Goal: Task Accomplishment & Management: Complete application form

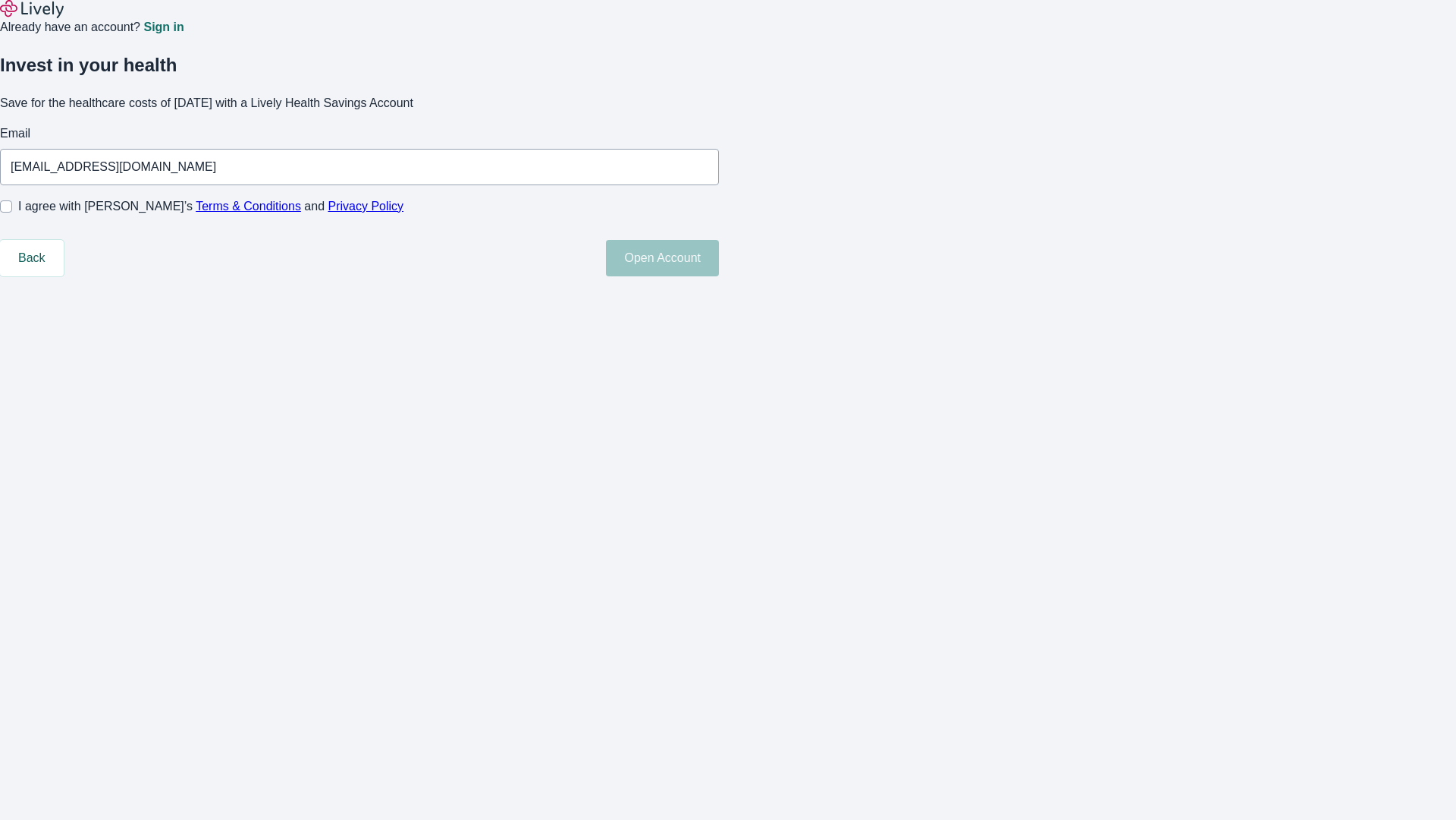
click at [12, 213] on input "I agree with Lively’s Terms & Conditions and Privacy Policy" at bounding box center [6, 206] width 12 height 12
checkbox input "true"
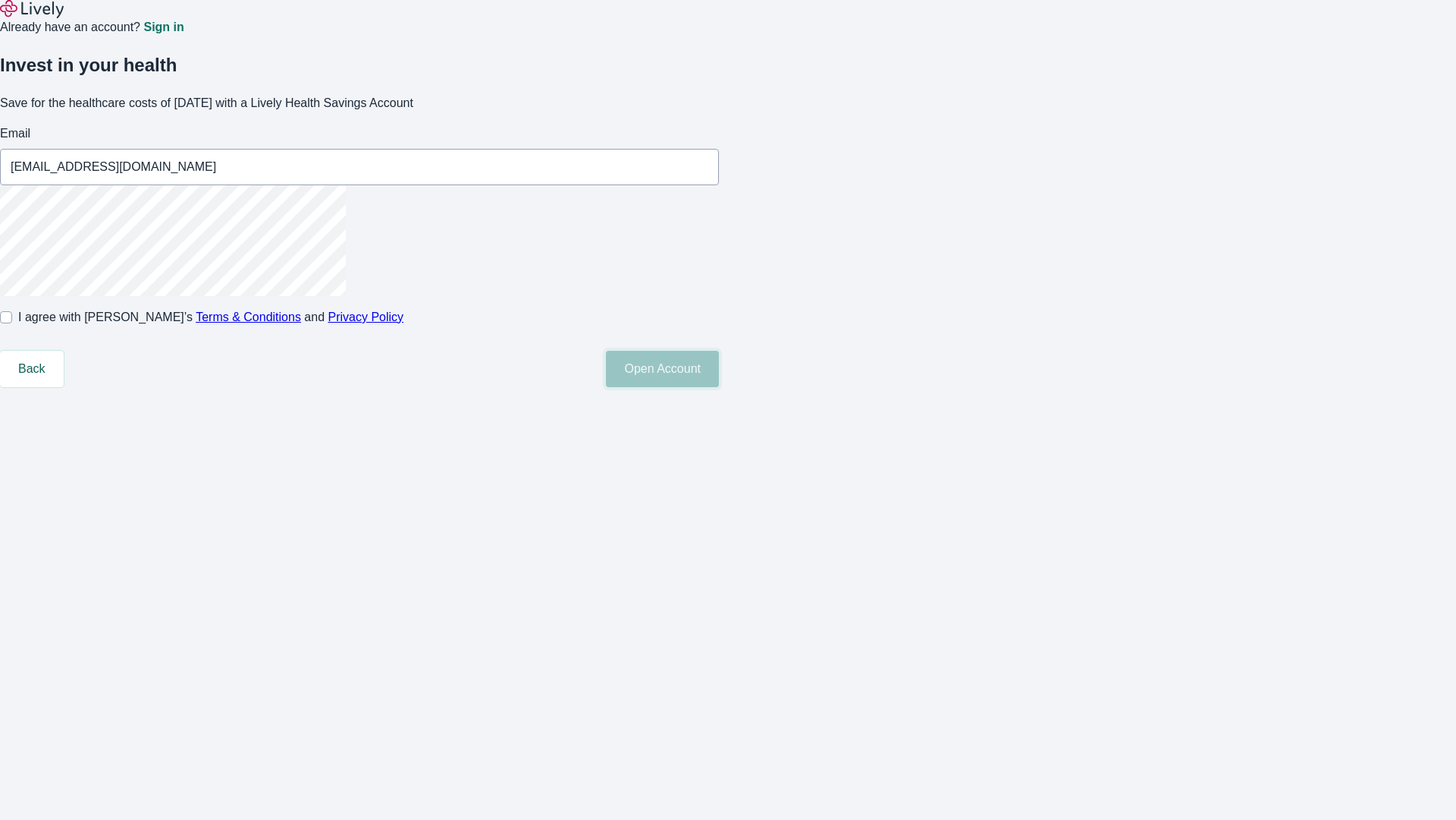
click at [719, 387] on button "Open Account" at bounding box center [662, 368] width 113 height 36
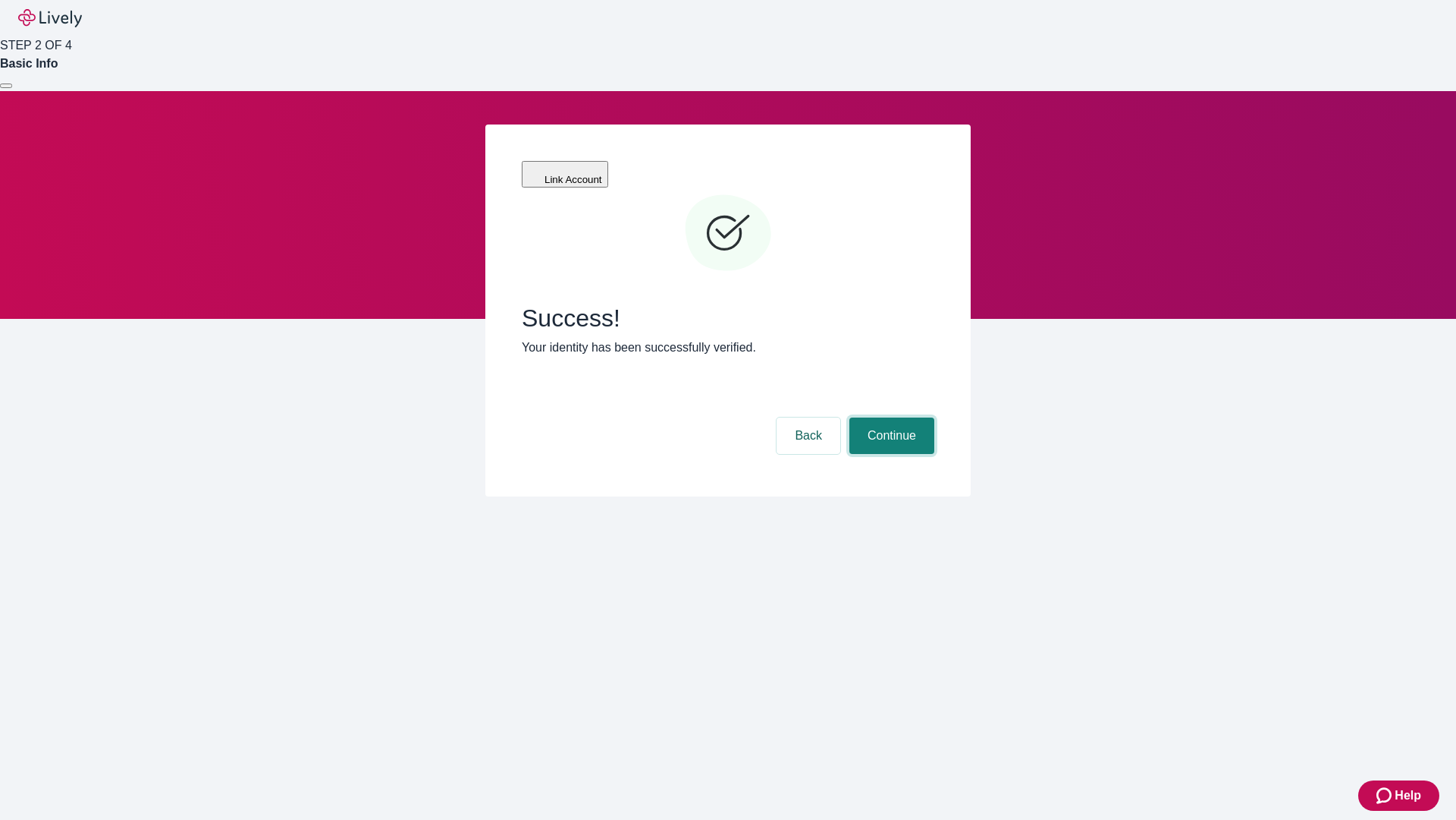
click at [890, 417] on button "Continue" at bounding box center [891, 435] width 85 height 36
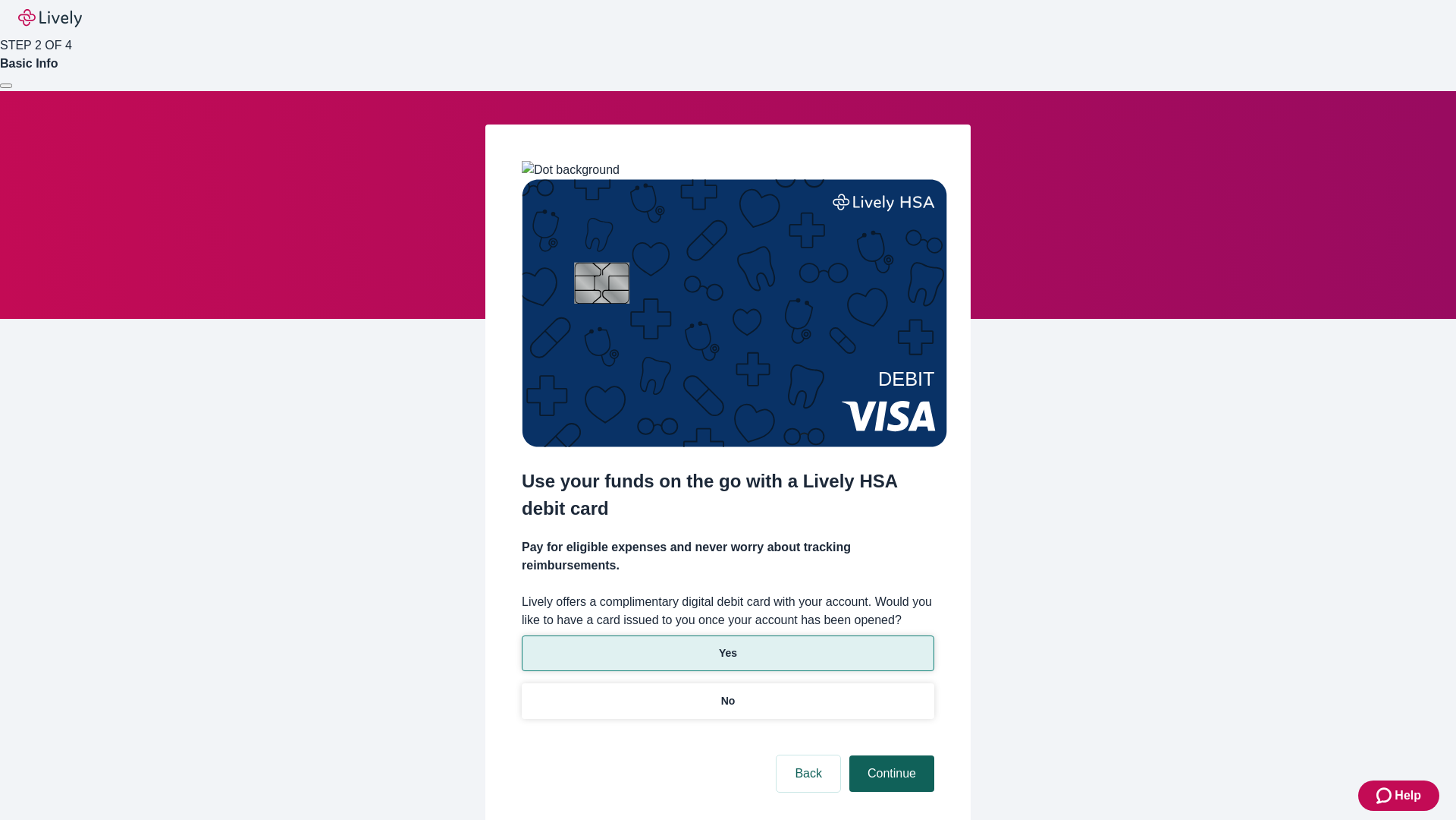
click at [728, 645] on p "Yes" at bounding box center [728, 653] width 19 height 16
click at [890, 755] on button "Continue" at bounding box center [891, 773] width 85 height 36
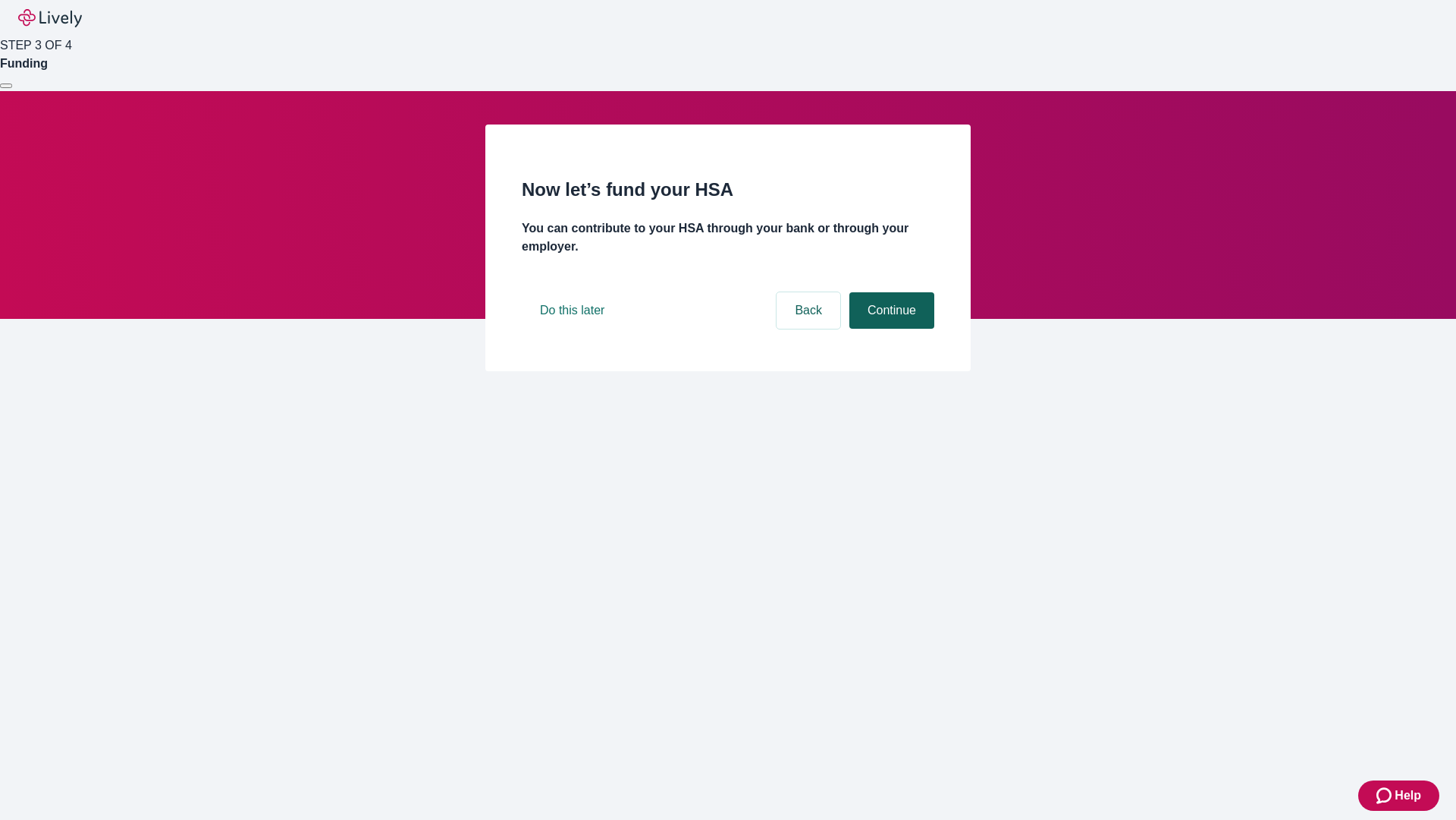
click at [890, 328] on button "Continue" at bounding box center [891, 310] width 85 height 36
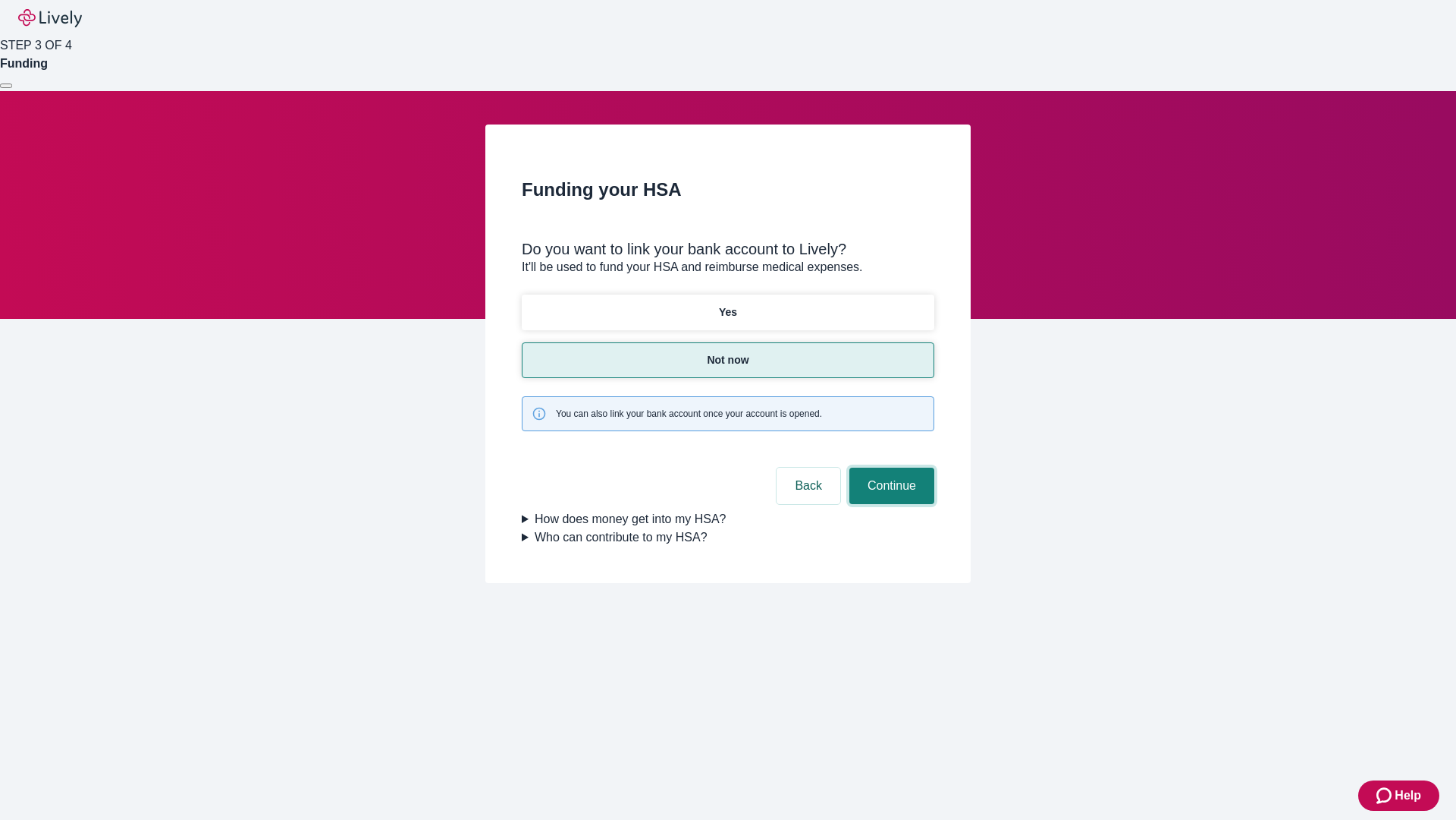
click at [890, 468] on button "Continue" at bounding box center [891, 485] width 85 height 36
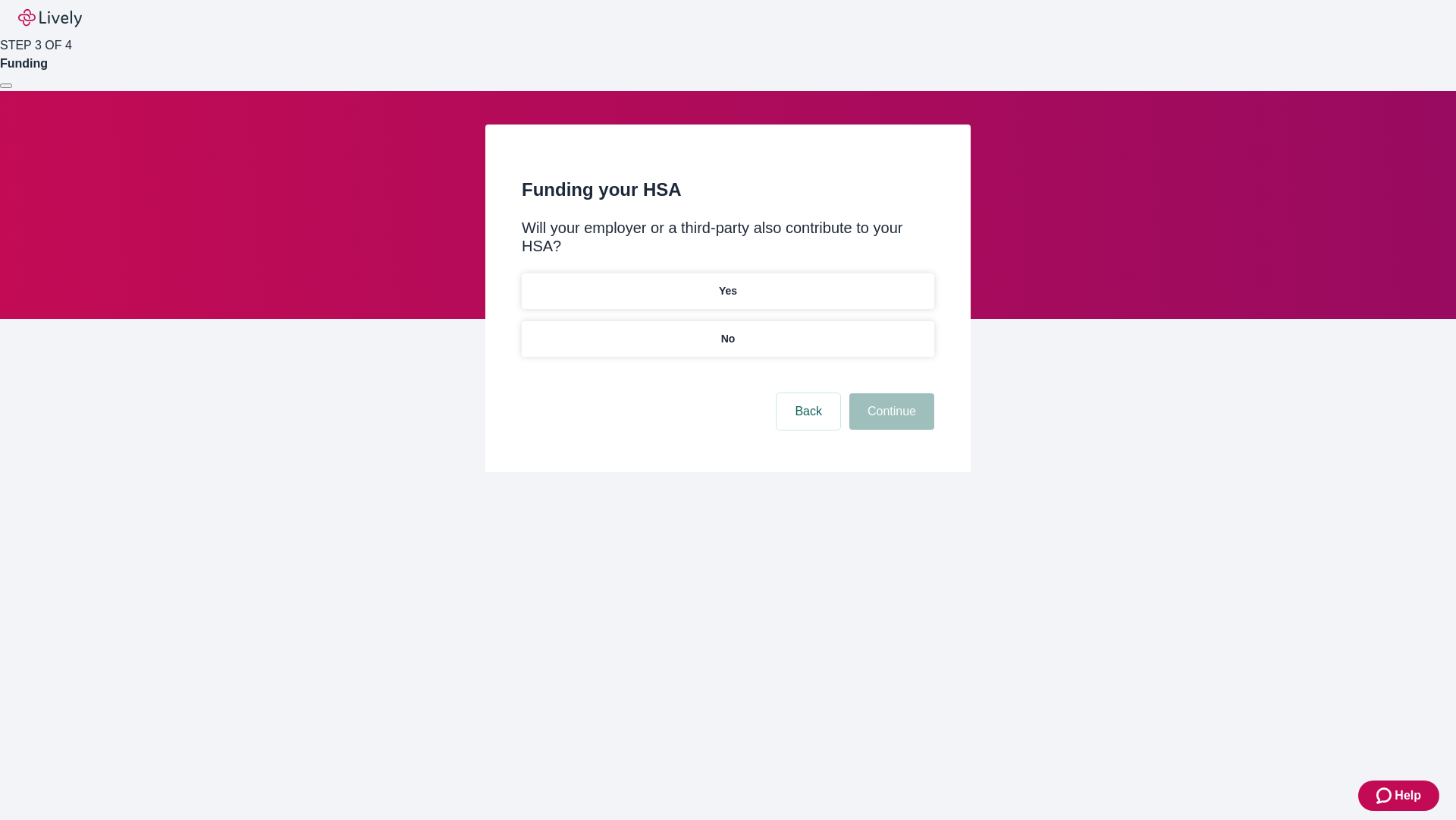
click at [728, 331] on p "No" at bounding box center [728, 338] width 15 height 16
click at [890, 393] on button "Continue" at bounding box center [891, 411] width 85 height 36
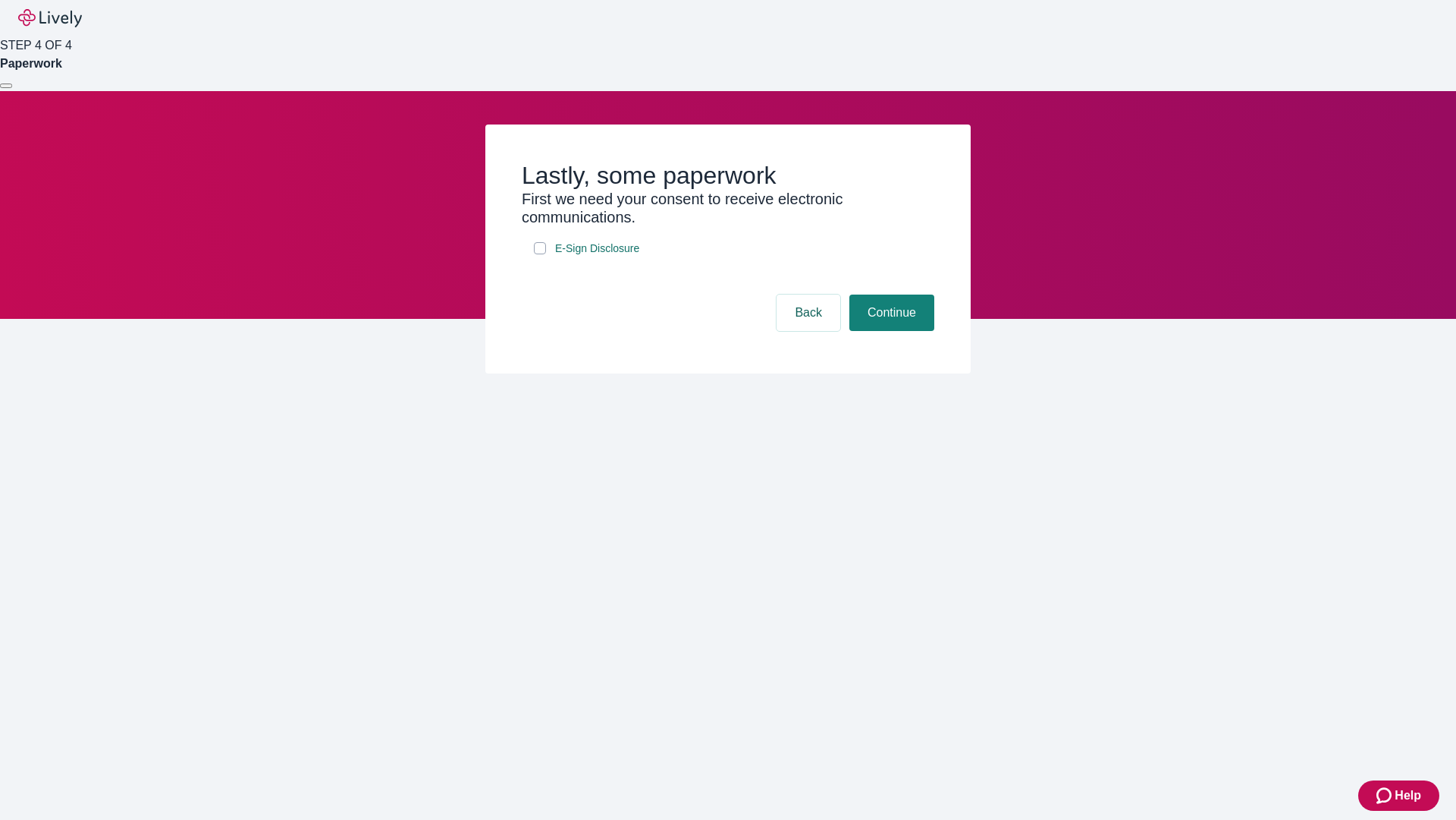
click at [540, 254] on input "E-Sign Disclosure" at bounding box center [540, 247] width 12 height 12
checkbox input "true"
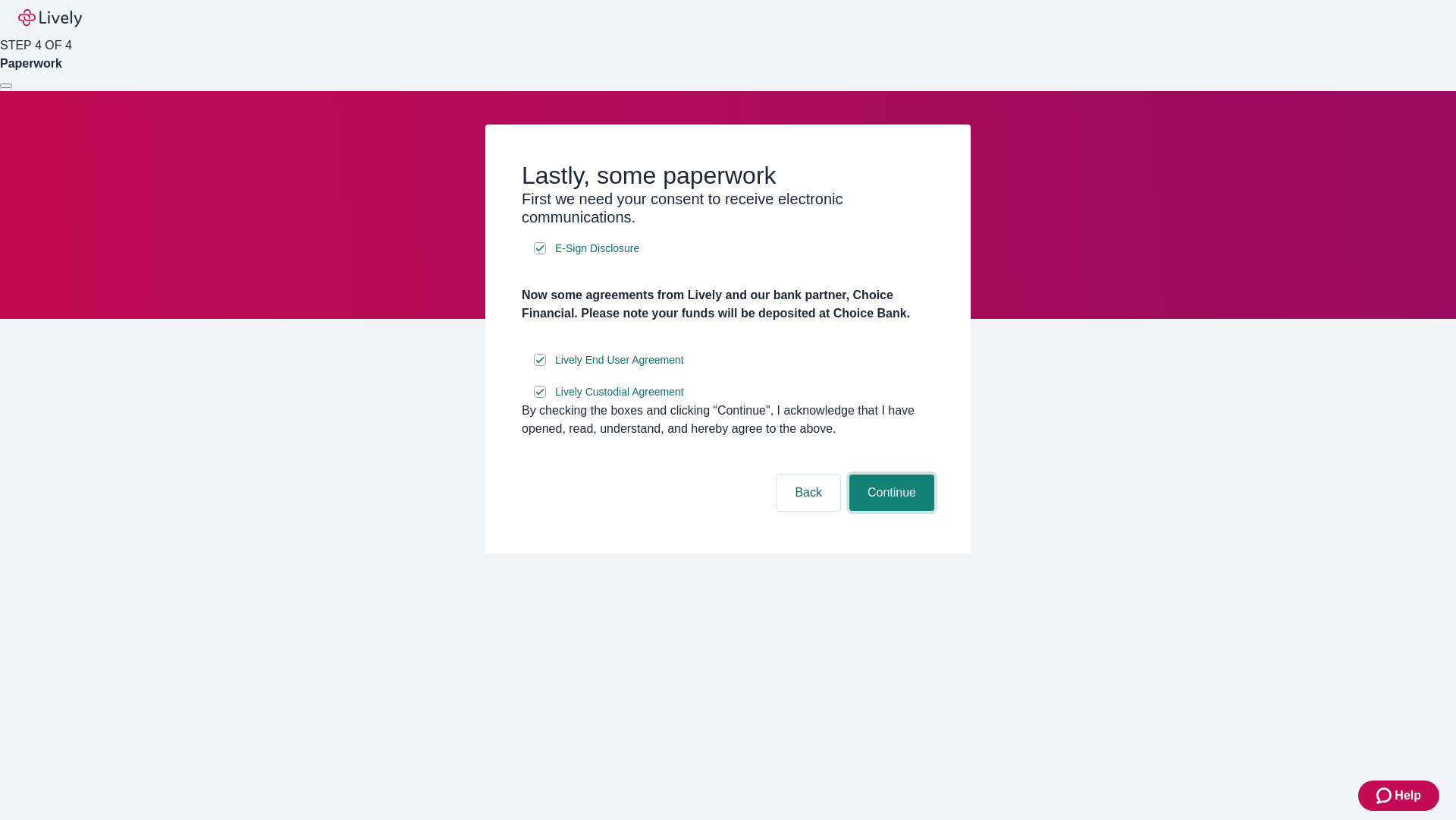
click at [890, 510] on button "Continue" at bounding box center [891, 492] width 85 height 36
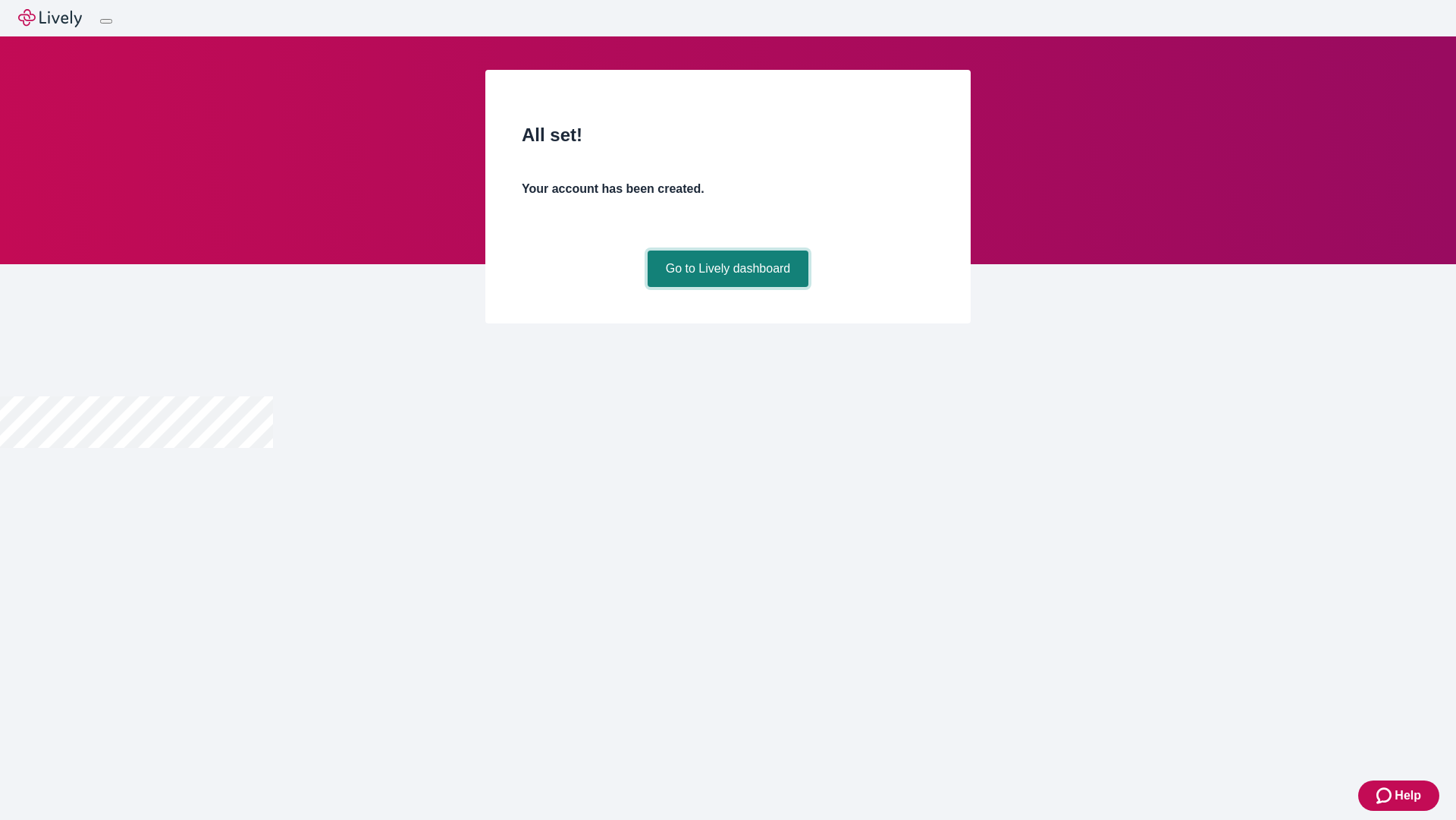
click at [728, 287] on link "Go to Lively dashboard" at bounding box center [728, 268] width 162 height 36
